Goal: Information Seeking & Learning: Compare options

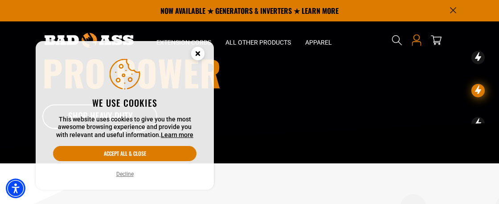
click at [415, 36] on icon "Open this option" at bounding box center [417, 40] width 12 height 12
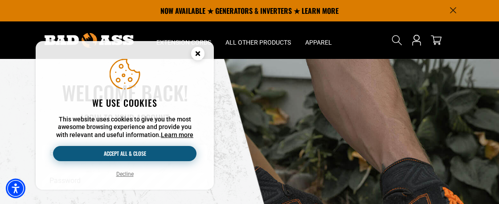
click at [136, 155] on button "Accept all & close" at bounding box center [124, 153] width 143 height 15
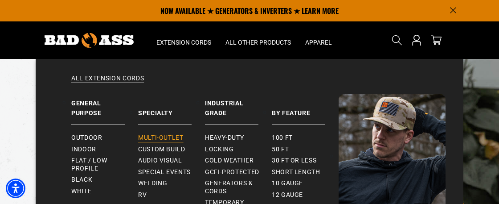
click at [161, 134] on span "Multi-Outlet" at bounding box center [160, 138] width 45 height 8
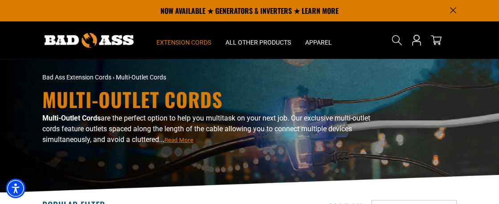
drag, startPoint x: 499, startPoint y: 10, endPoint x: 499, endPoint y: 36, distance: 25.4
drag, startPoint x: 499, startPoint y: 36, endPoint x: 499, endPoint y: 59, distance: 23.2
drag, startPoint x: 499, startPoint y: 59, endPoint x: 494, endPoint y: 57, distance: 4.7
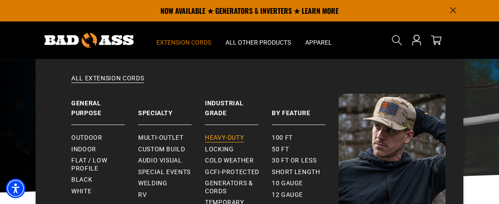
click at [221, 134] on link "Heavy-Duty" at bounding box center [238, 138] width 67 height 12
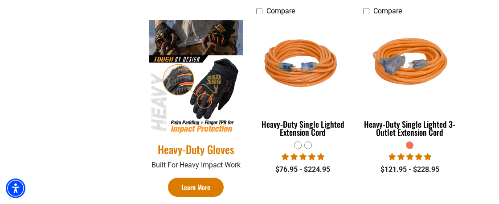
scroll to position [413, 0]
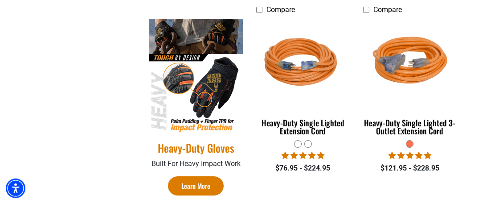
click at [492, 101] on section "**********" at bounding box center [249, 83] width 499 height 609
drag, startPoint x: 497, startPoint y: 44, endPoint x: 495, endPoint y: 106, distance: 62.4
click at [495, 106] on section "**********" at bounding box center [249, 83] width 499 height 609
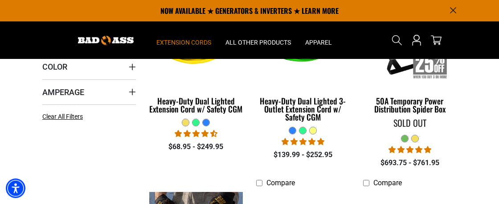
scroll to position [220, 0]
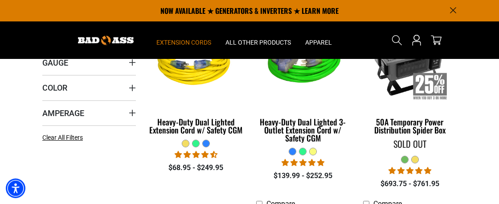
drag, startPoint x: 496, startPoint y: 113, endPoint x: 482, endPoint y: 55, distance: 59.3
click at [482, 55] on section "Home Extension Cords All Extension Cords General Purpose Apparel" at bounding box center [249, 39] width 499 height 37
